Goal: Browse casually

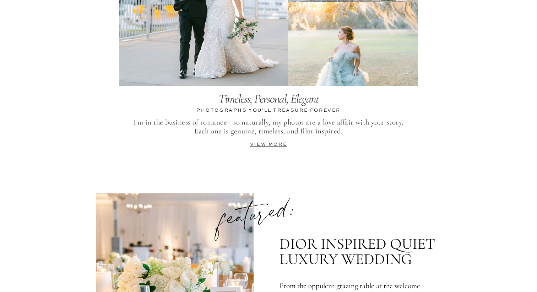
scroll to position [1592, 0]
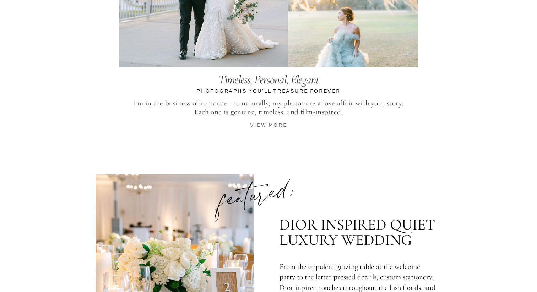
click at [273, 125] on link "view more" at bounding box center [268, 125] width 37 height 5
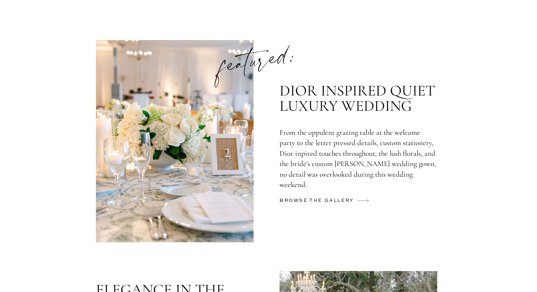
scroll to position [1728, 0]
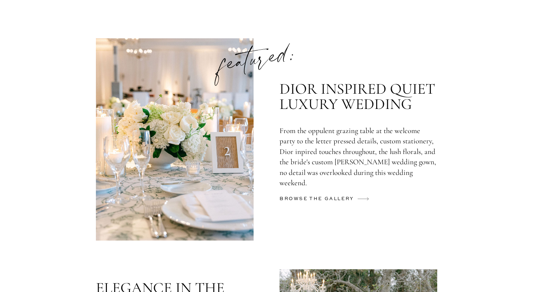
click at [322, 198] on h2 "browse the gallery" at bounding box center [318, 200] width 77 height 11
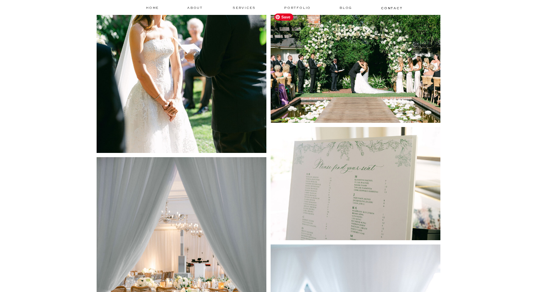
scroll to position [7389, 0]
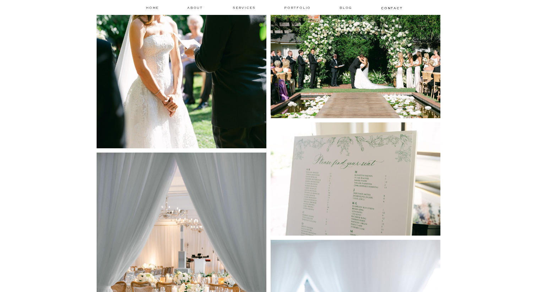
scroll to position [7389, 0]
click at [297, 7] on nav "Portfolio" at bounding box center [298, 7] width 28 height 5
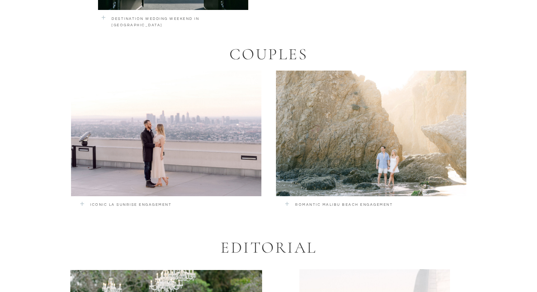
scroll to position [1322, 0]
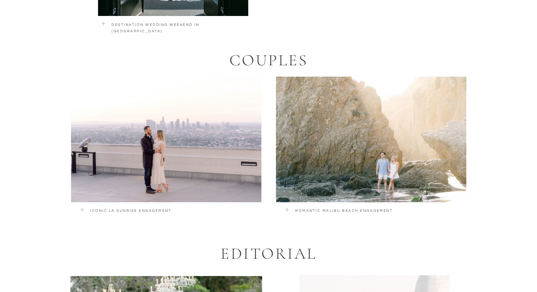
click at [380, 209] on p "romantic malibu beach engagement" at bounding box center [362, 213] width 134 height 10
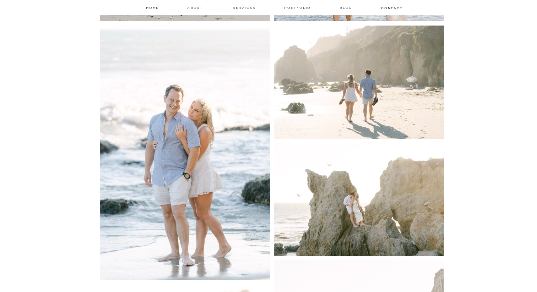
scroll to position [753, 0]
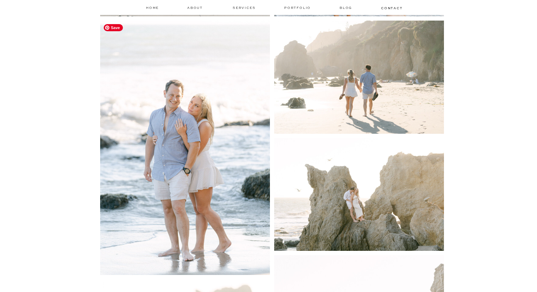
click at [198, 175] on img at bounding box center [185, 148] width 170 height 255
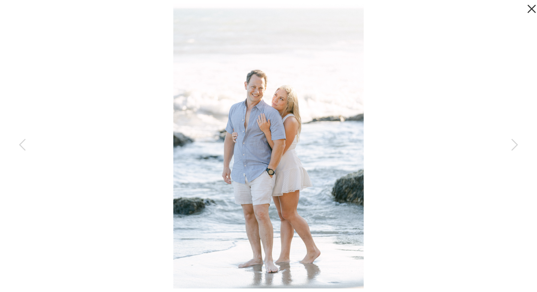
click at [530, 13] on icon at bounding box center [530, 7] width 14 height 14
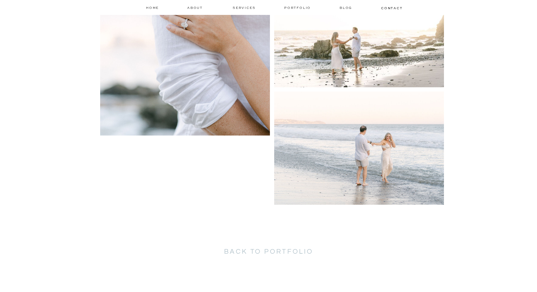
scroll to position [1251, 0]
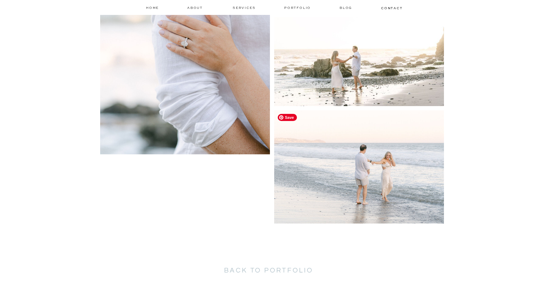
click at [397, 157] on img at bounding box center [359, 166] width 170 height 113
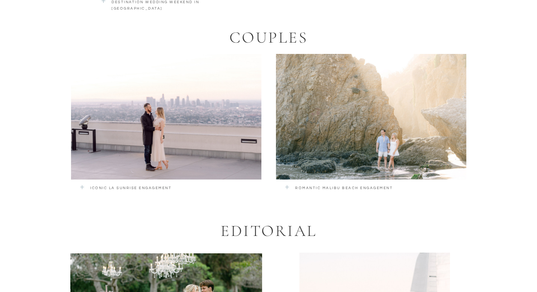
scroll to position [1350, 0]
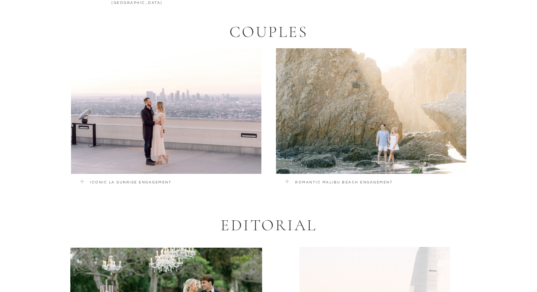
click at [179, 124] on div at bounding box center [166, 111] width 190 height 126
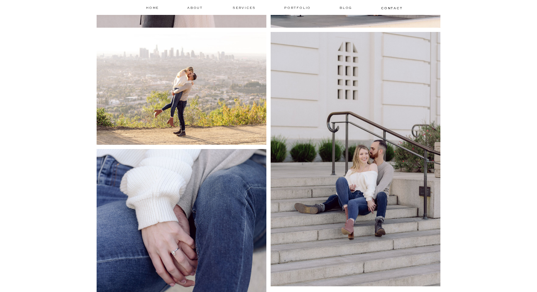
scroll to position [1393, 0]
